Goal: Communication & Community: Answer question/provide support

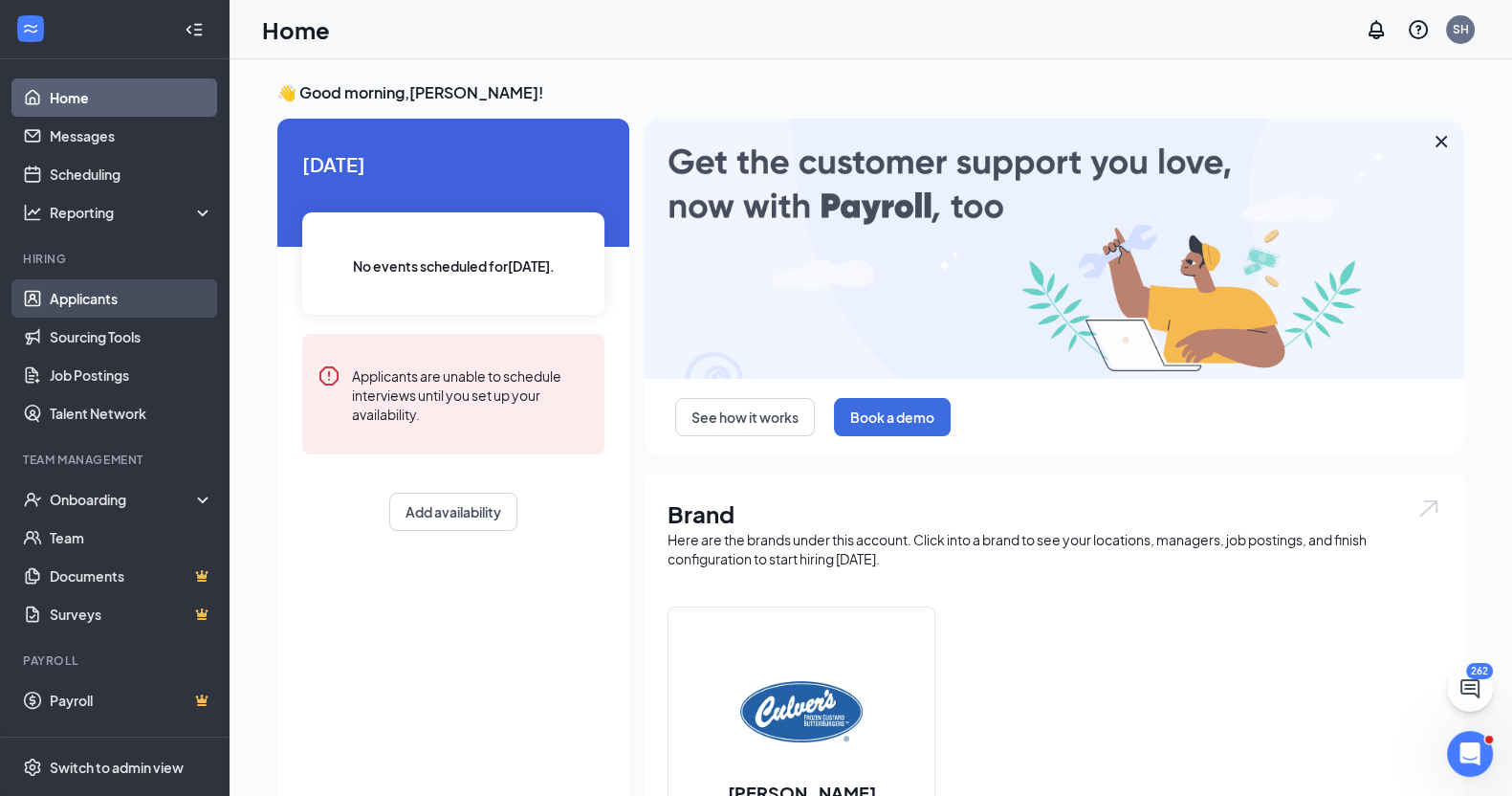
click at [91, 290] on link "Applicants" at bounding box center [132, 298] width 163 height 38
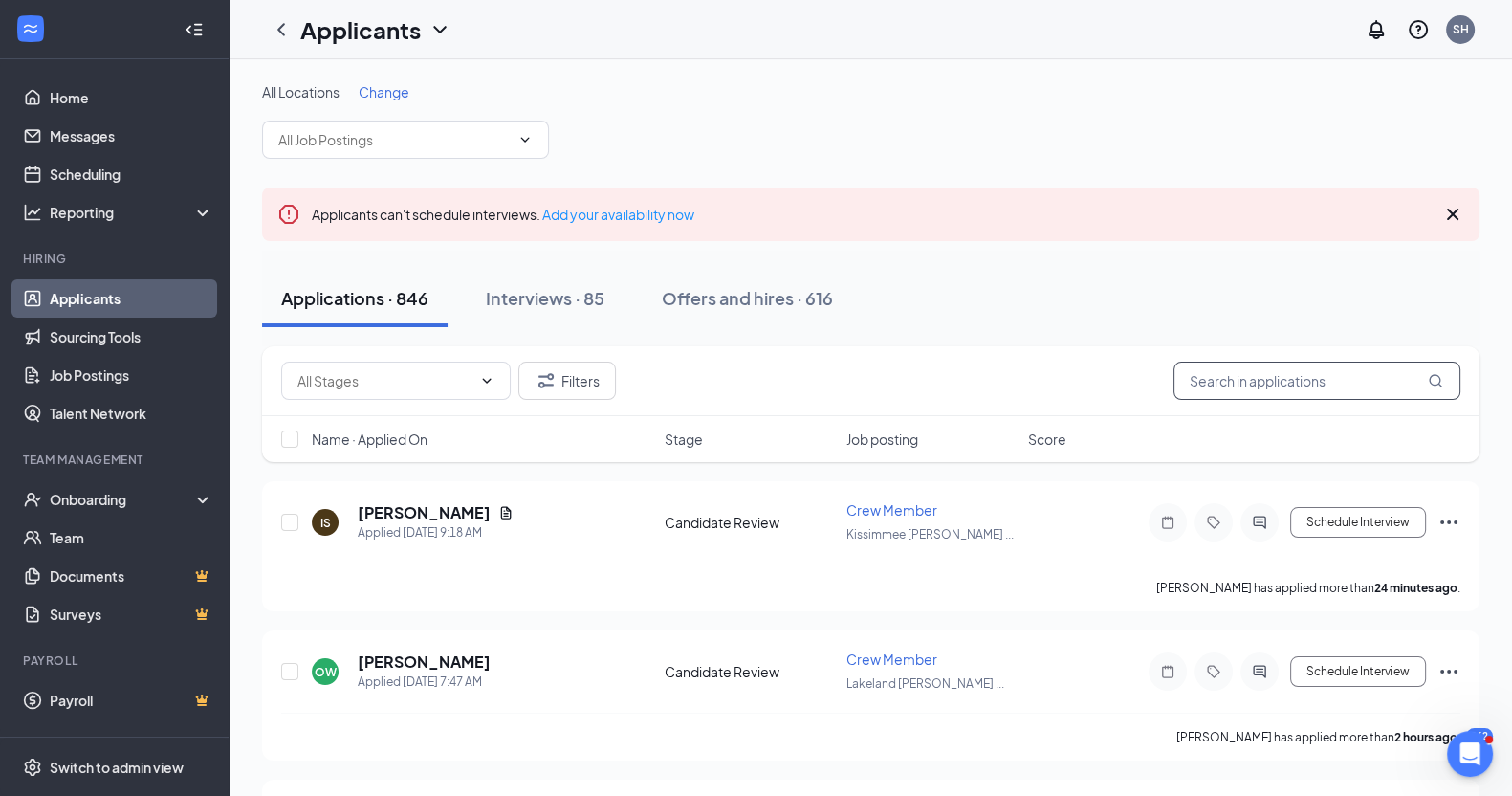
click at [1277, 378] on input "text" at bounding box center [1317, 381] width 286 height 38
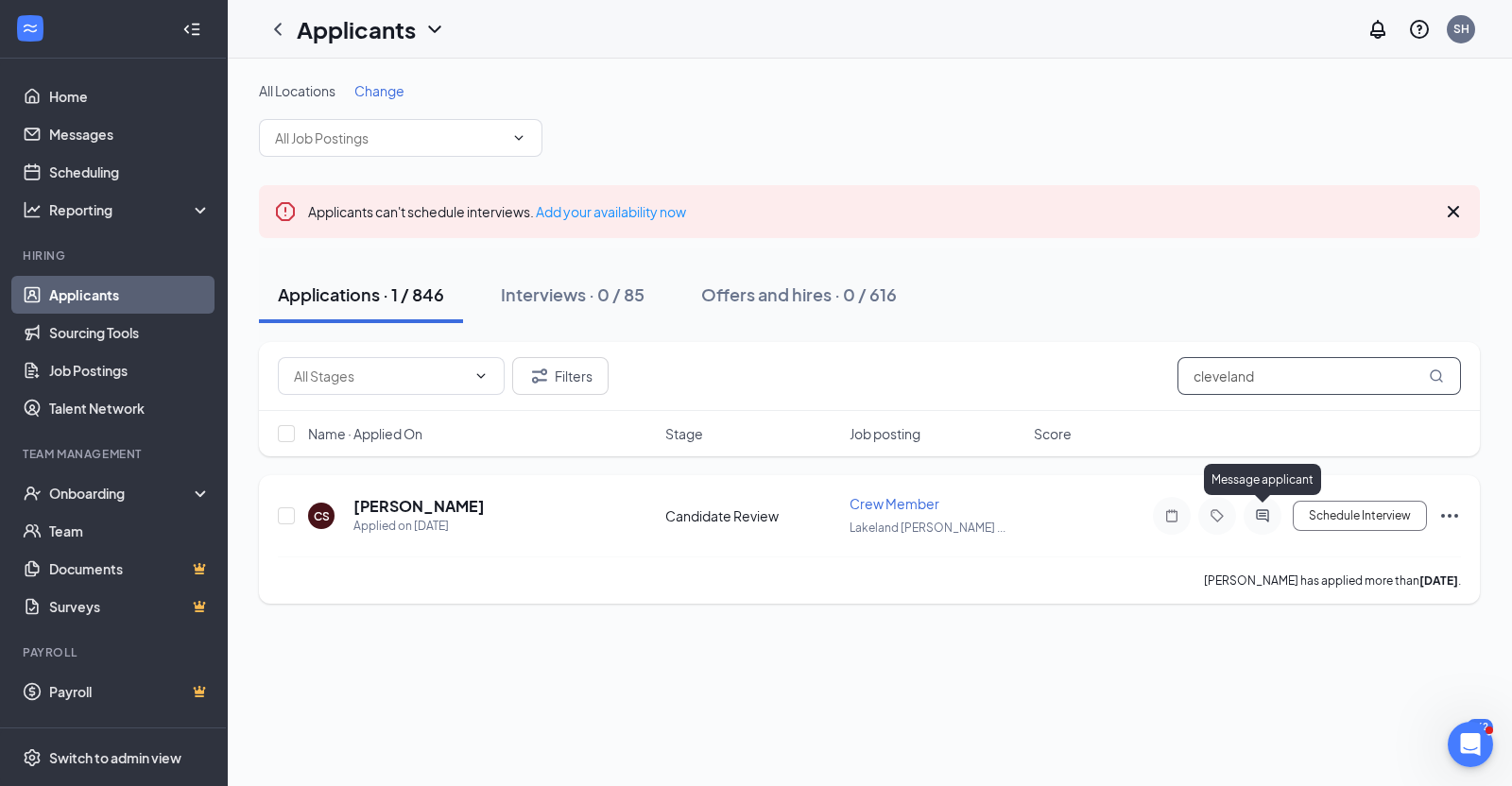
type input "cleveland"
click at [1268, 509] on icon "ActiveChat" at bounding box center [1261, 515] width 12 height 12
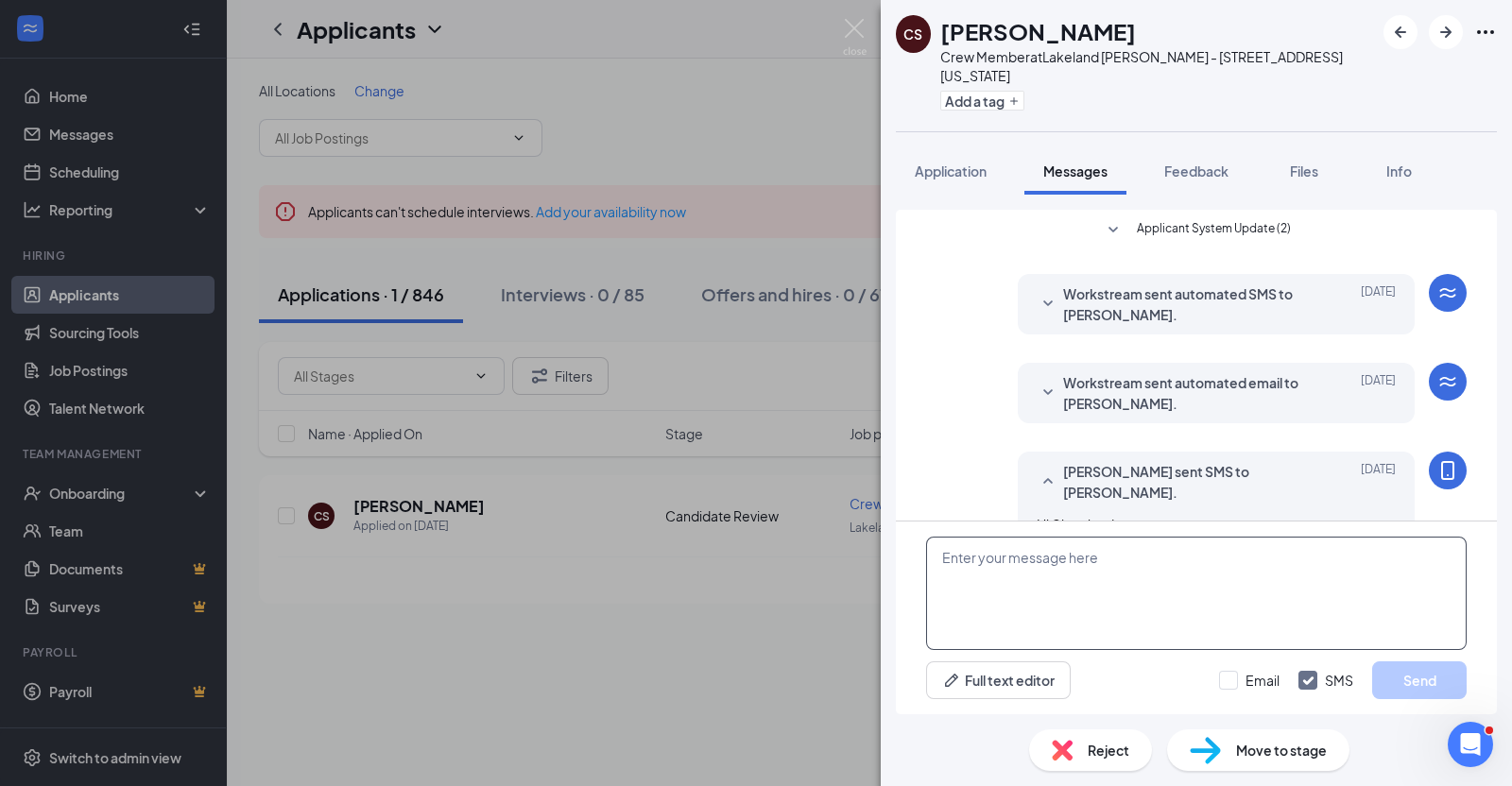
click at [1121, 562] on textarea at bounding box center [1196, 592] width 540 height 113
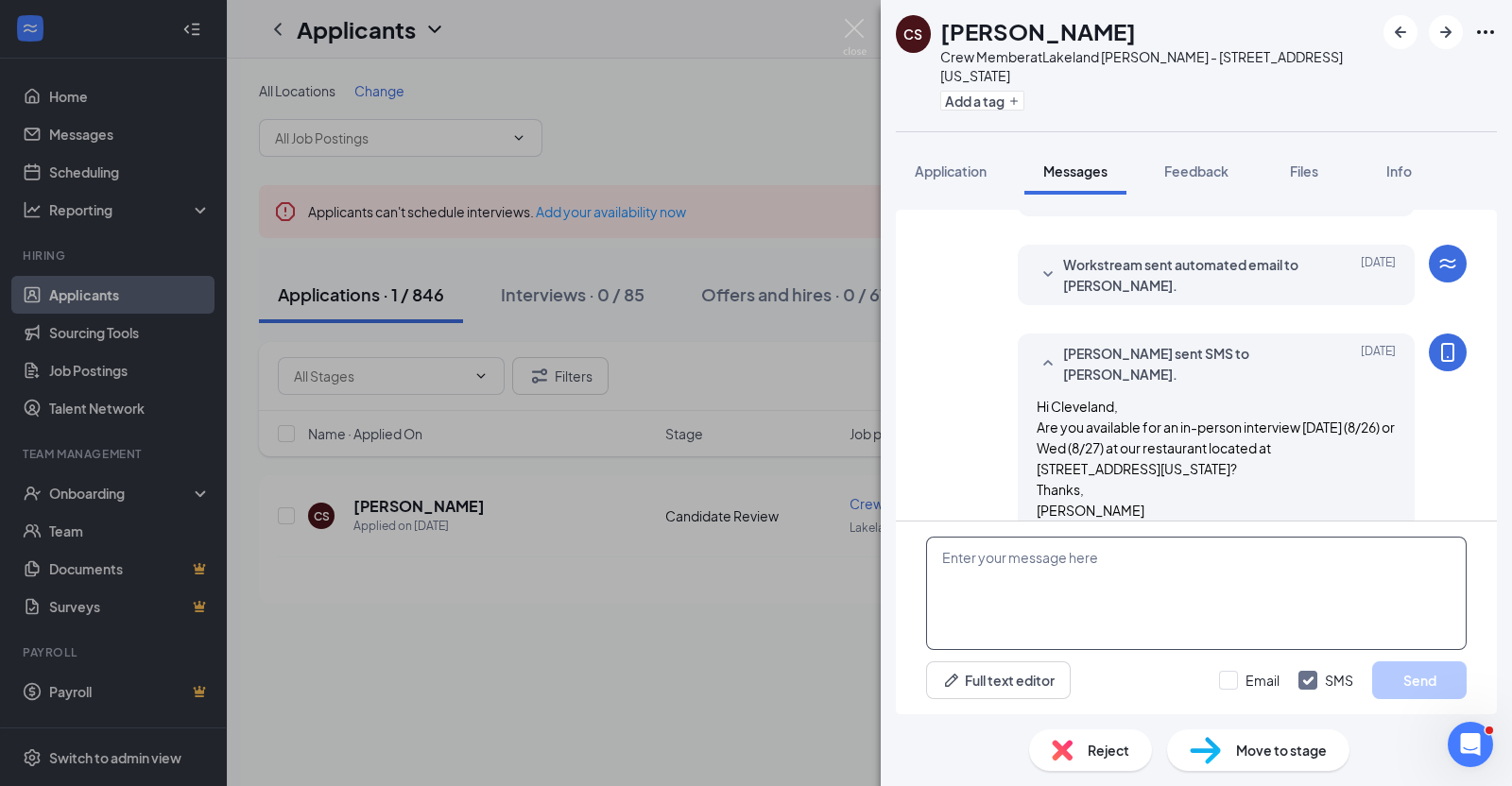
scroll to position [228, 0]
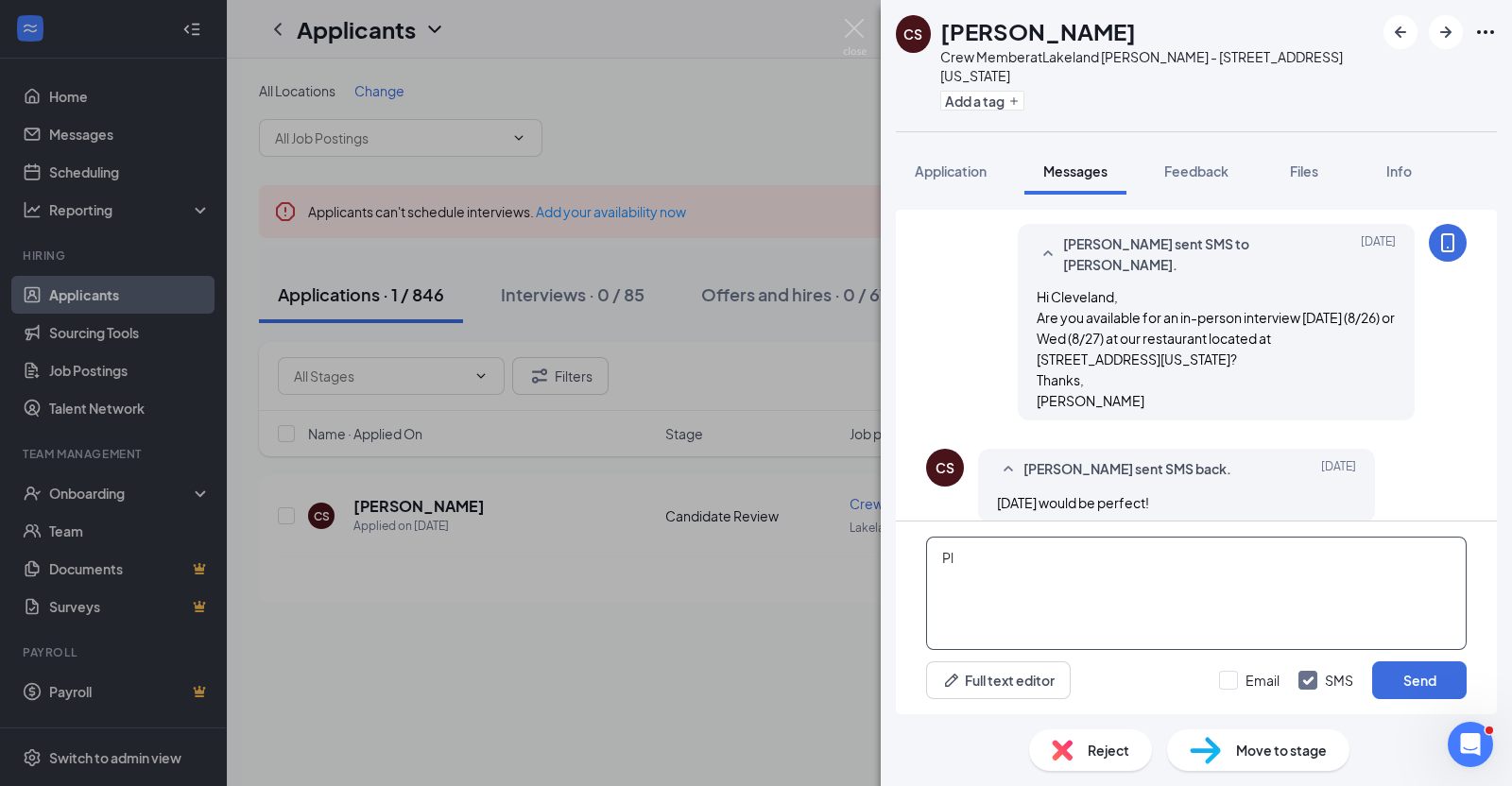
type textarea "P"
type textarea "Can you stop by between 1-5pm [DATE]? If that works, please ask for [PERSON_NAM…"
click at [1409, 686] on button "Send" at bounding box center [1418, 680] width 94 height 38
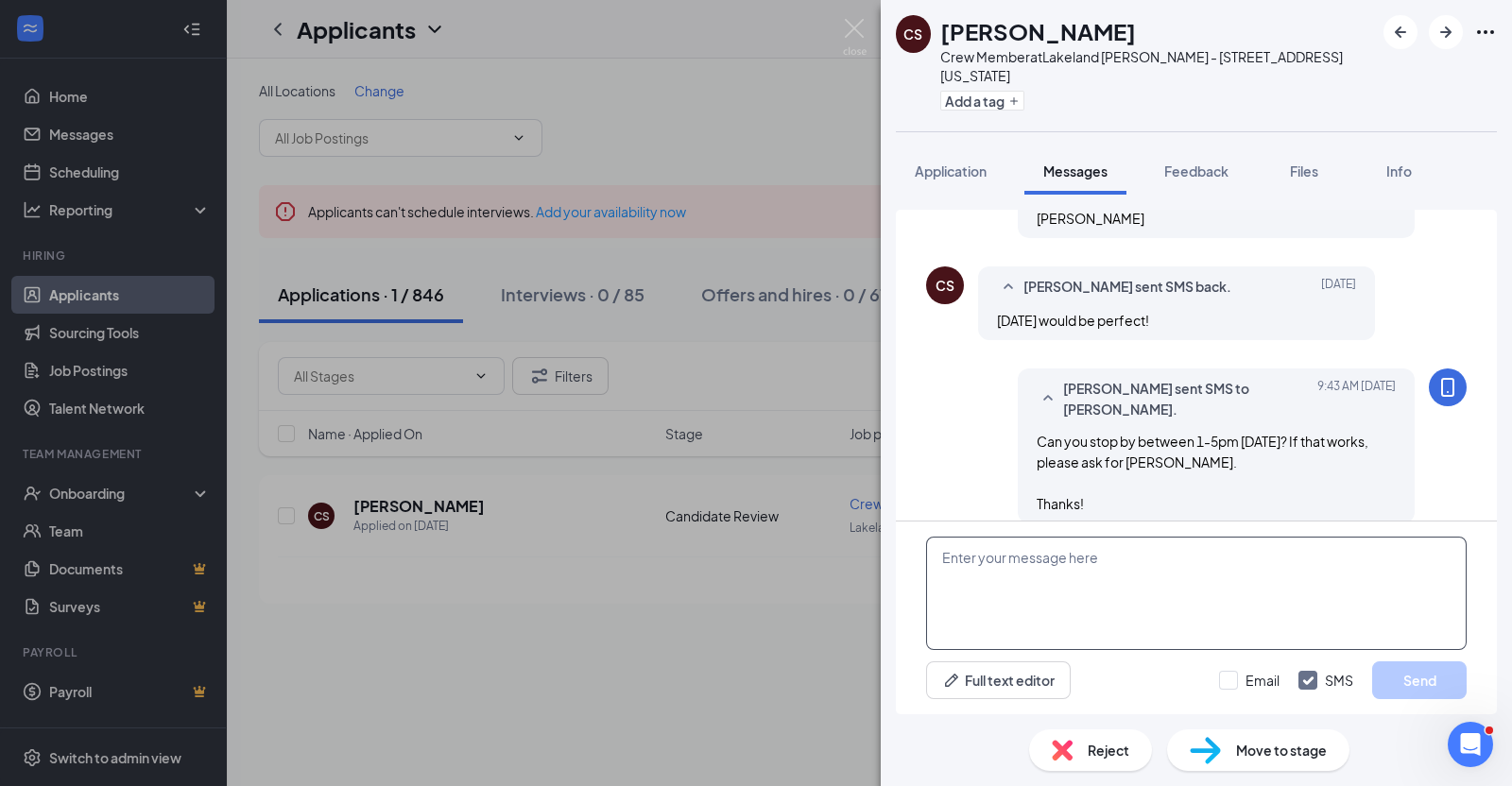
scroll to position [411, 0]
